Goal: Navigation & Orientation: Understand site structure

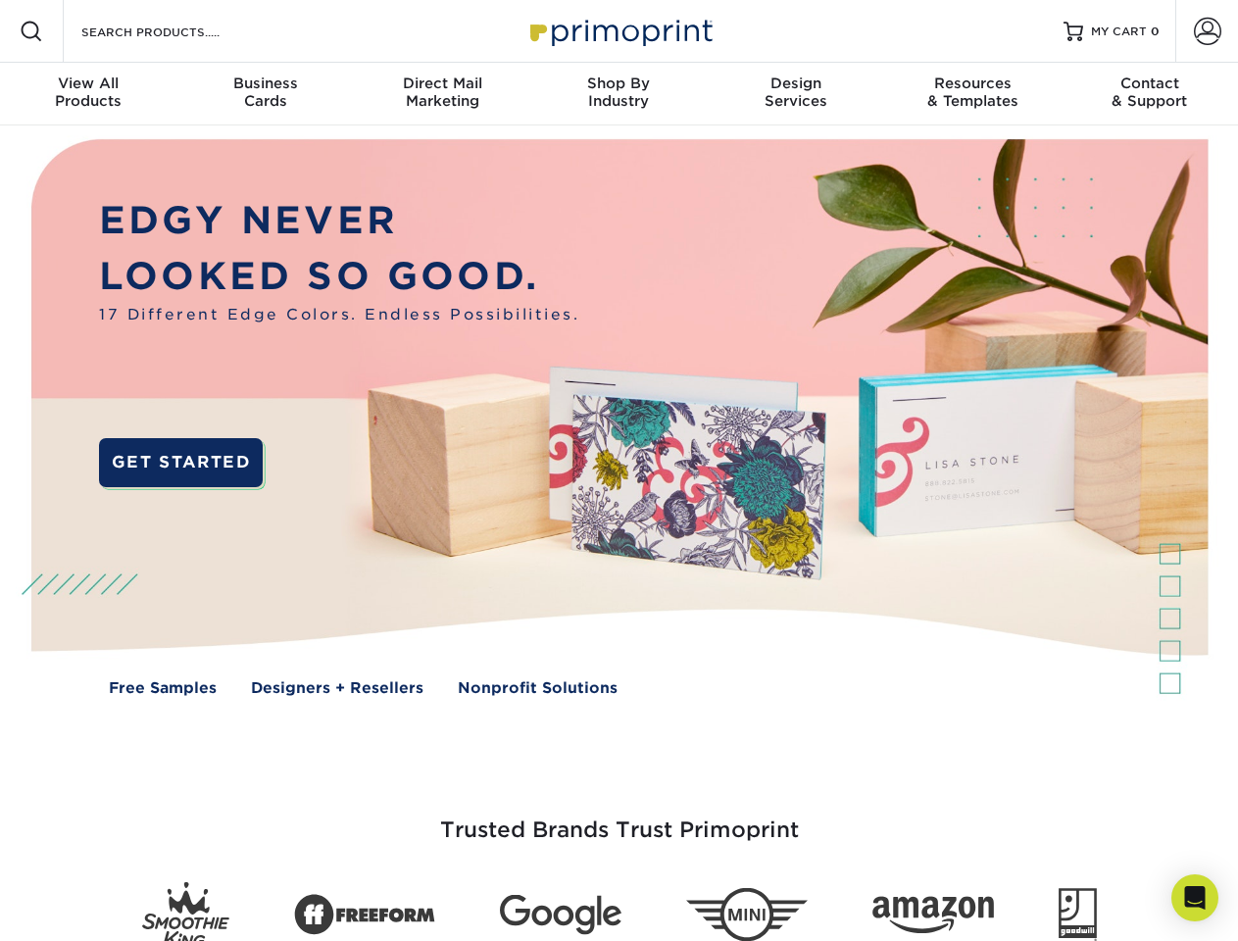
click at [619, 471] on img at bounding box center [619, 431] width 1226 height 613
click at [31, 31] on span at bounding box center [32, 32] width 24 height 24
click at [1207, 31] on span at bounding box center [1207, 31] width 27 height 27
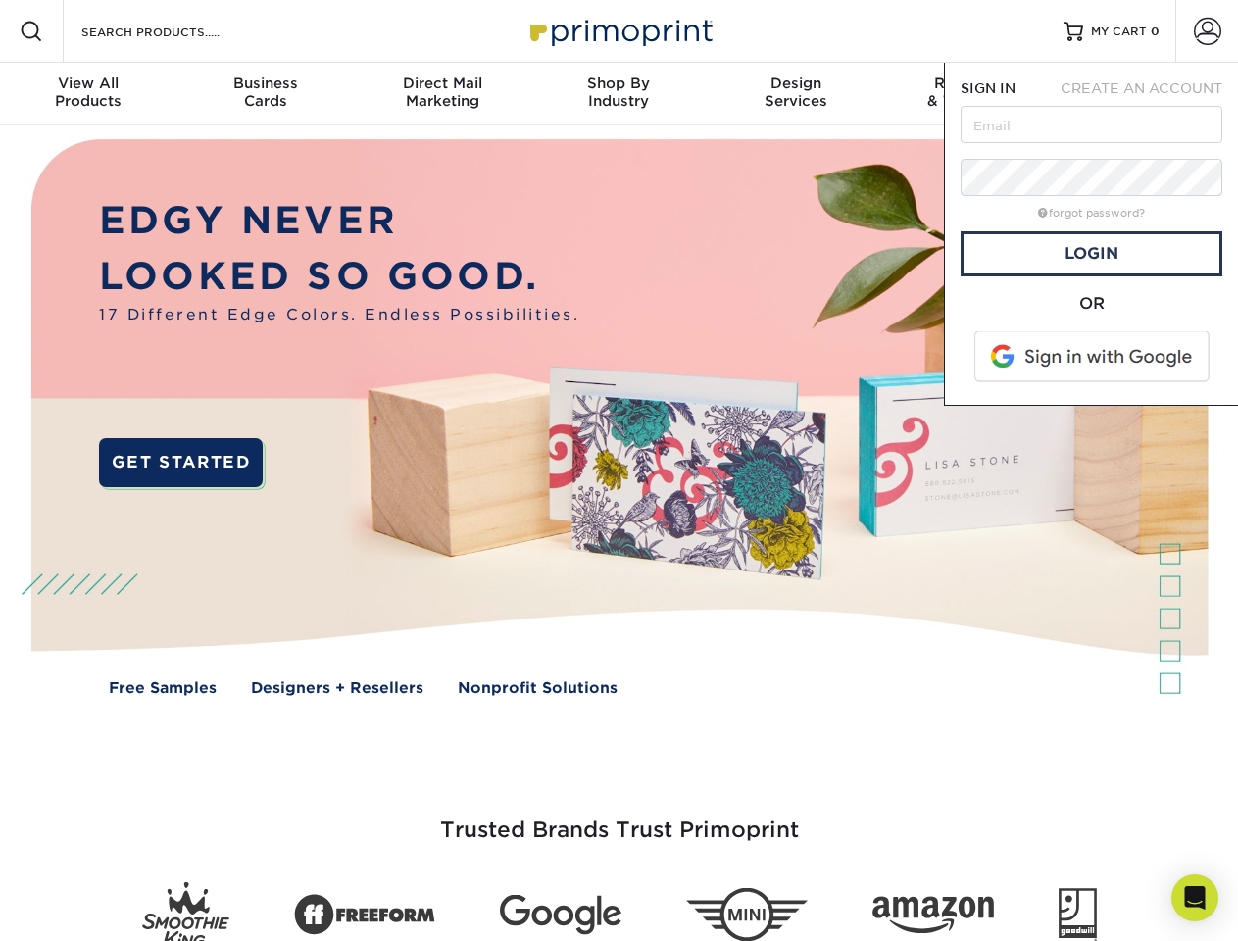
click at [88, 94] on div "View All Products" at bounding box center [88, 92] width 176 height 35
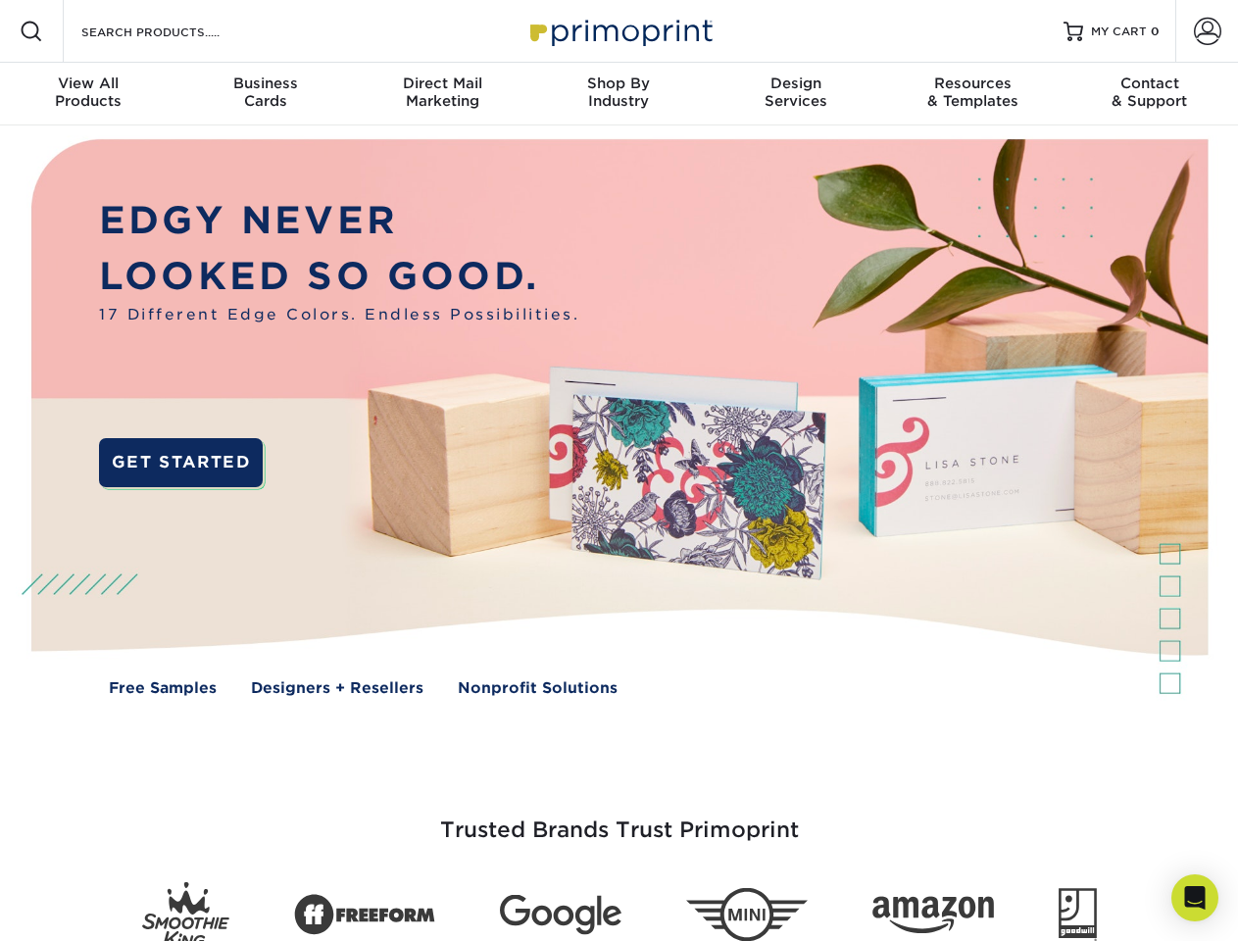
click at [265, 94] on div "Business Cards" at bounding box center [264, 92] width 176 height 35
click at [442, 94] on div "Direct Mail Marketing" at bounding box center [442, 92] width 176 height 35
click at [619, 94] on div "Shop By Industry" at bounding box center [618, 92] width 176 height 35
click at [796, 94] on div "Design Services" at bounding box center [796, 92] width 176 height 35
click at [973, 94] on div "Resources & Templates" at bounding box center [972, 92] width 176 height 35
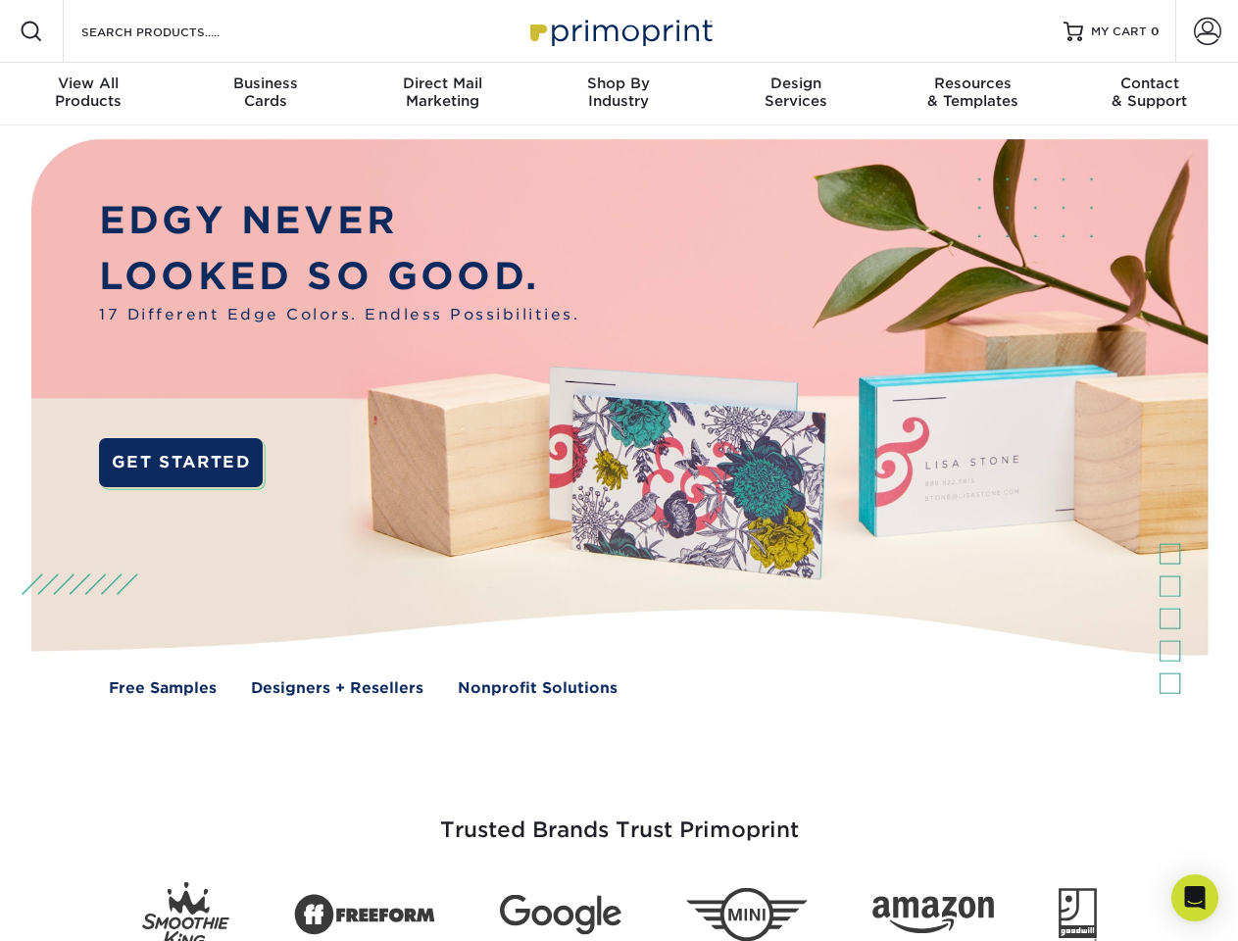
click at [1150, 94] on div "Contact & Support" at bounding box center [1150, 92] width 176 height 35
